Goal: Check status

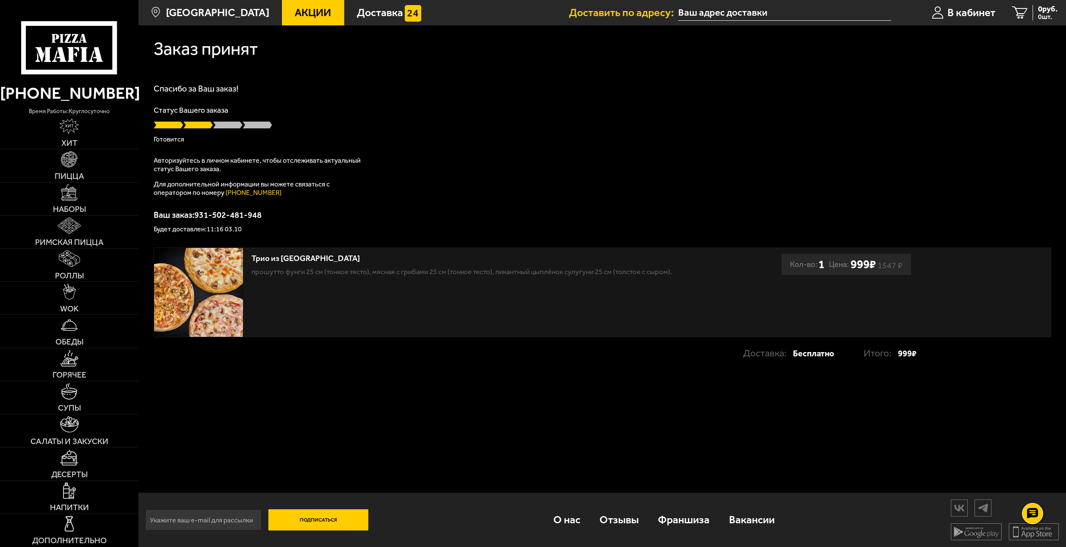
click at [1, 89] on link "[PHONE_NUMBER]" at bounding box center [69, 93] width 138 height 27
click at [537, 141] on p "Готовится" at bounding box center [603, 139] width 898 height 7
click at [973, 7] on span "В кабинет" at bounding box center [972, 12] width 48 height 11
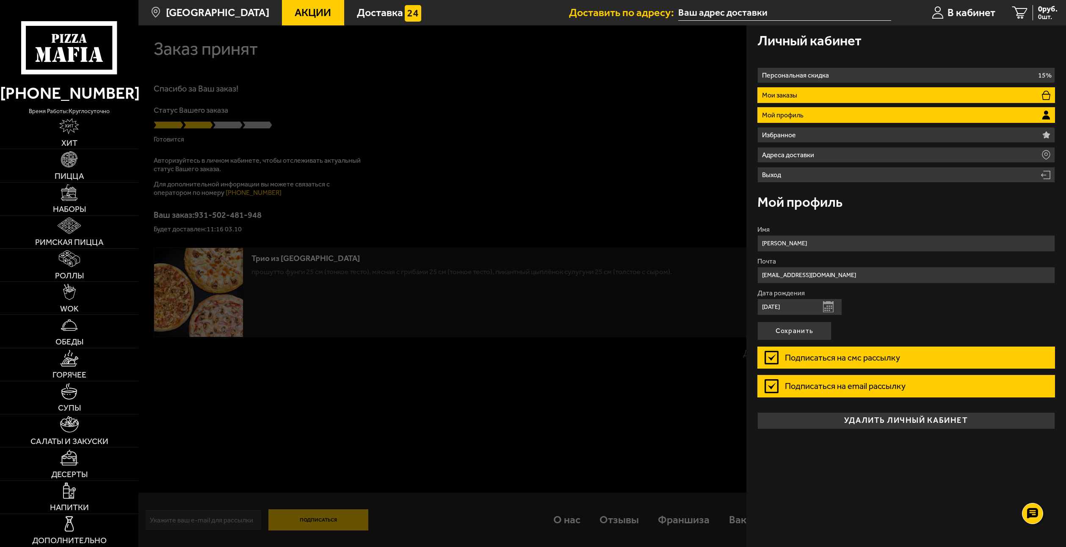
click at [922, 97] on li "Мои заказы" at bounding box center [906, 95] width 298 height 16
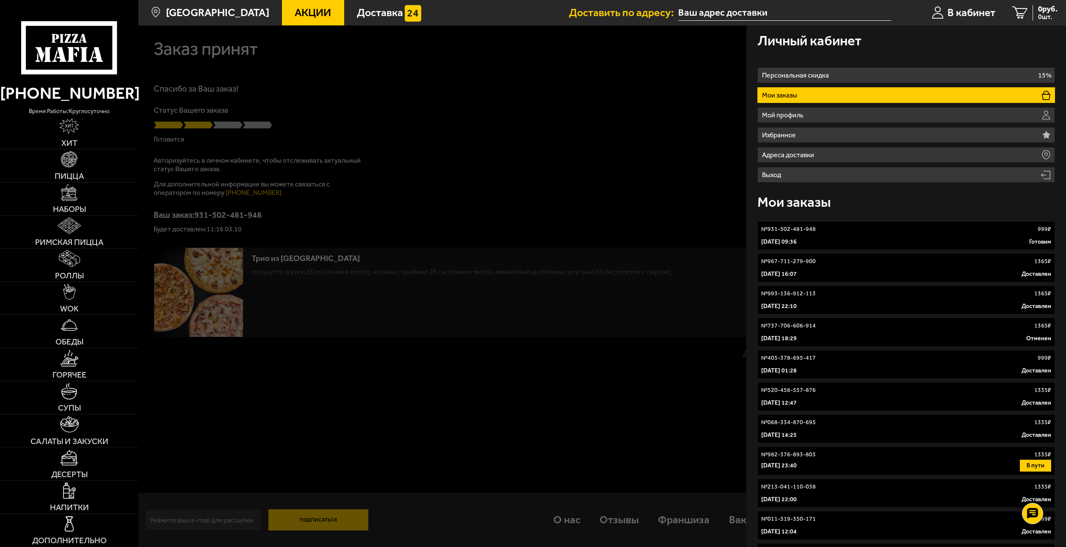
click at [890, 242] on div "3 октября 2025 г. 09:36 Готовим" at bounding box center [906, 242] width 290 height 8
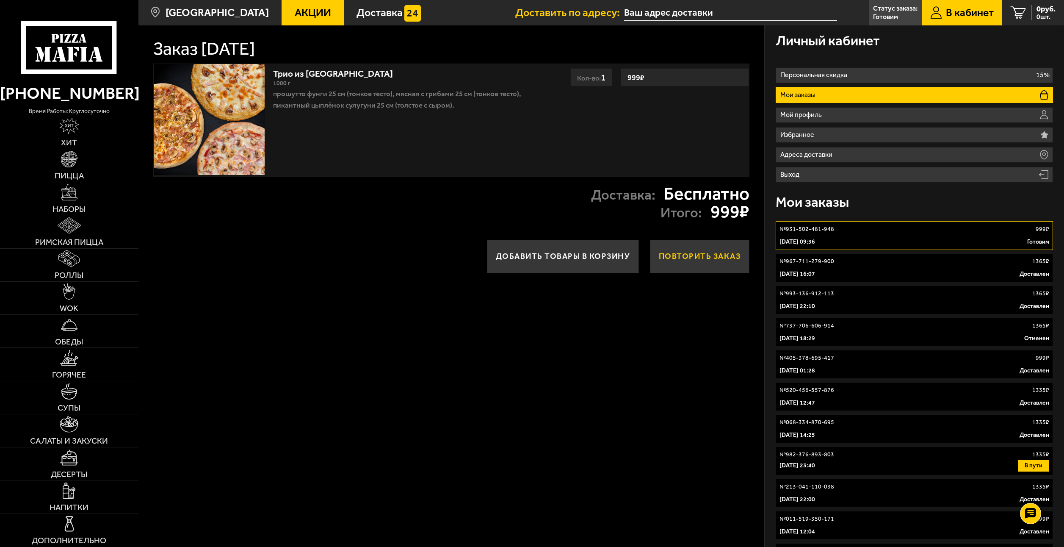
click at [689, 252] on button "Повторить заказ" at bounding box center [699, 256] width 99 height 33
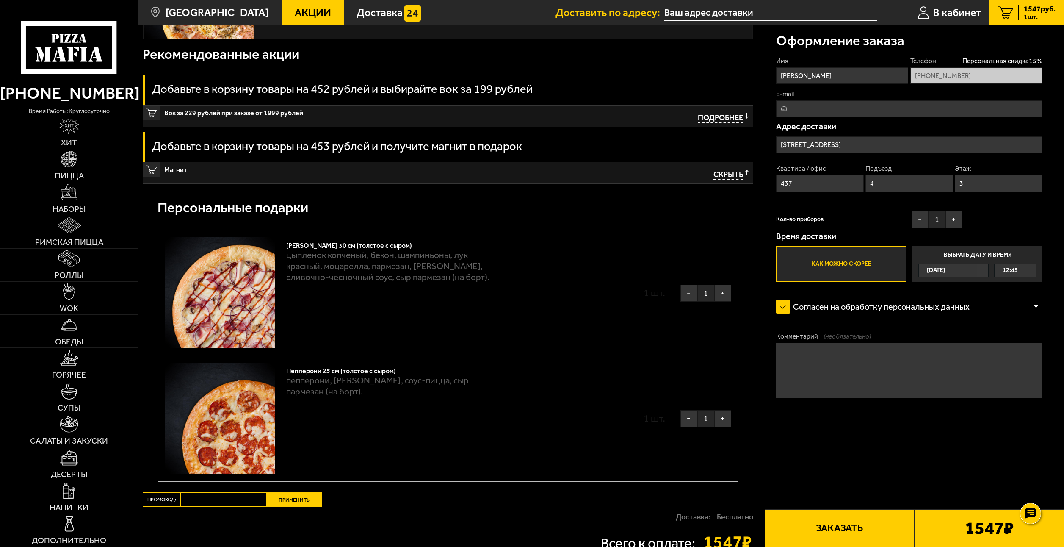
scroll to position [635, 0]
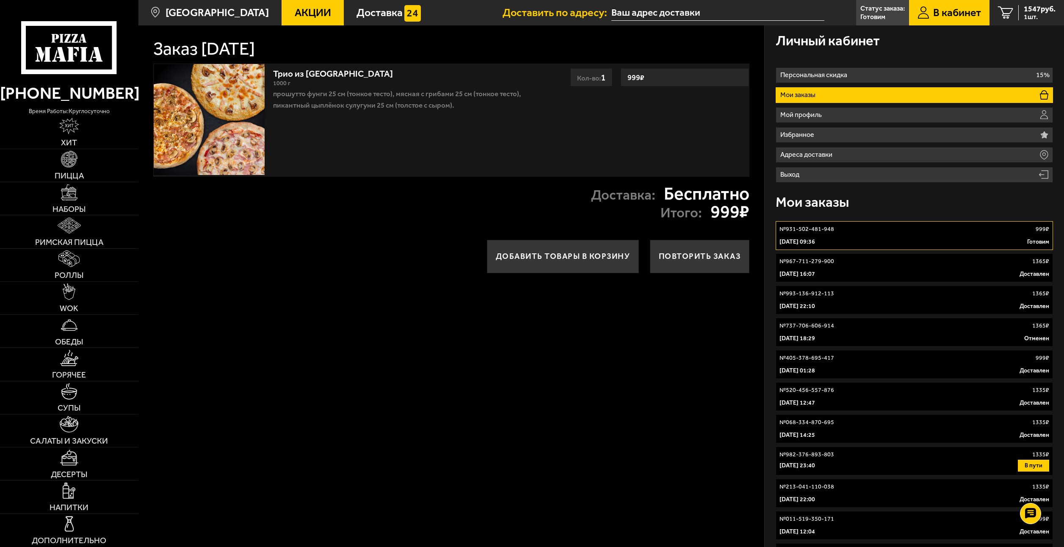
click at [240, 83] on img at bounding box center [209, 119] width 111 height 111
click at [866, 10] on p "Статус заказа:" at bounding box center [882, 8] width 44 height 7
